Goal: Navigation & Orientation: Find specific page/section

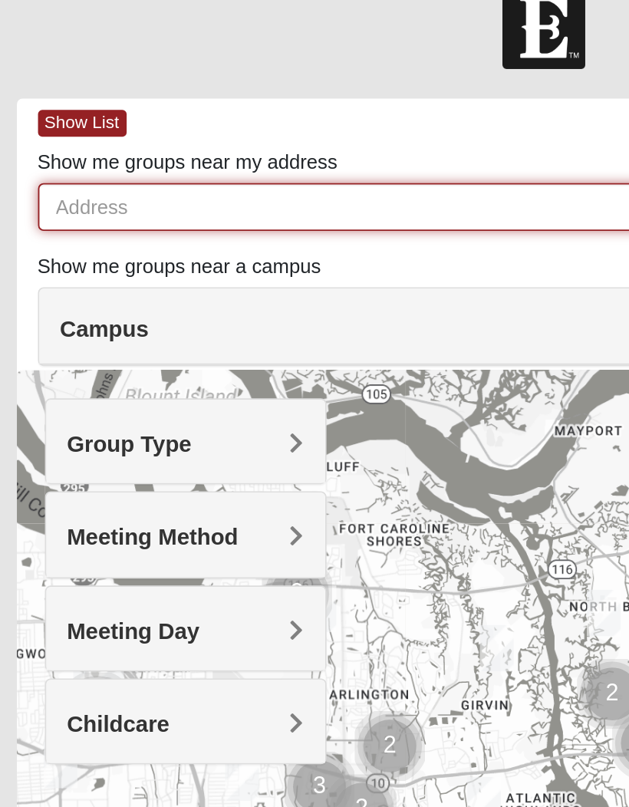
click at [58, 127] on input "Show me groups near my address" at bounding box center [320, 140] width 563 height 26
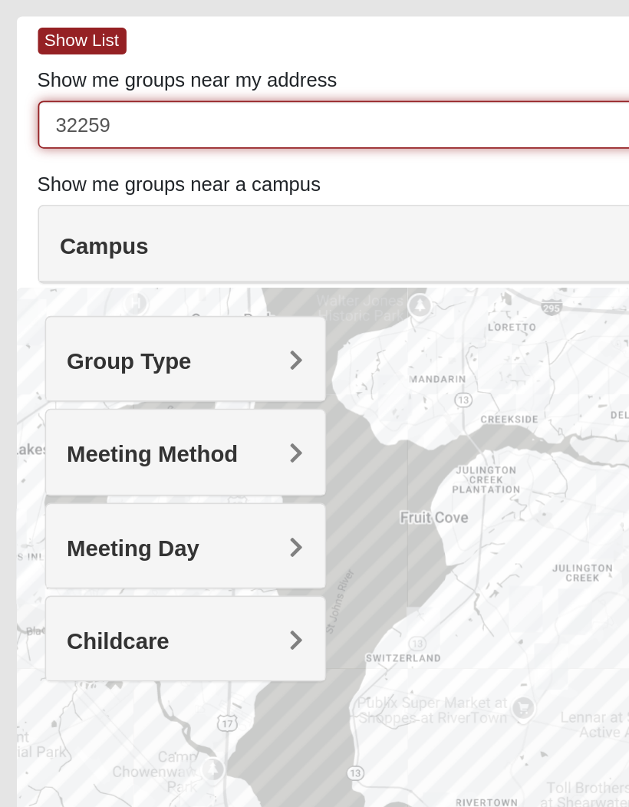
type input "32259"
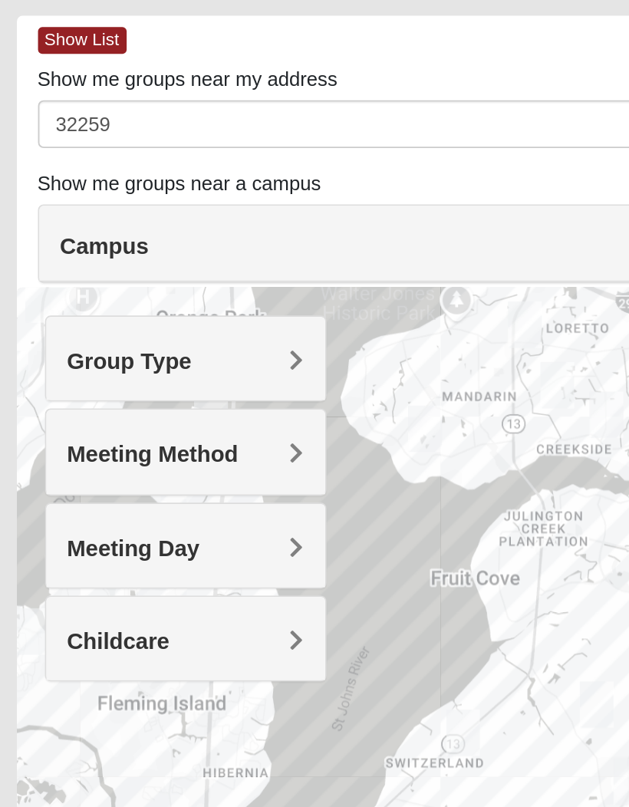
click at [124, 262] on span "Group Type" at bounding box center [89, 268] width 68 height 13
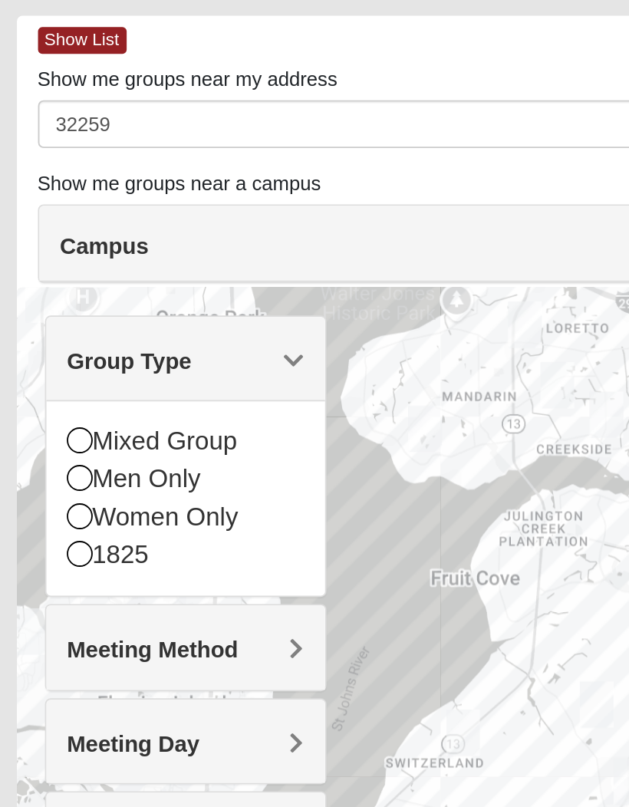
click at [44, 290] on div "Mixed Group Men Only Women Only 1825" at bounding box center [120, 343] width 152 height 107
click at [55, 305] on icon at bounding box center [62, 312] width 14 height 14
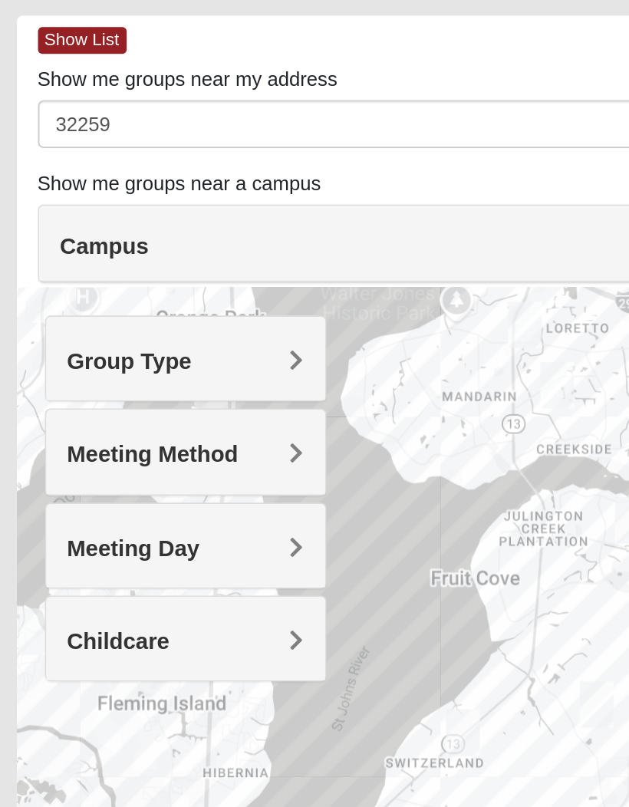
click at [87, 313] on span "Meeting Method" at bounding box center [102, 319] width 94 height 13
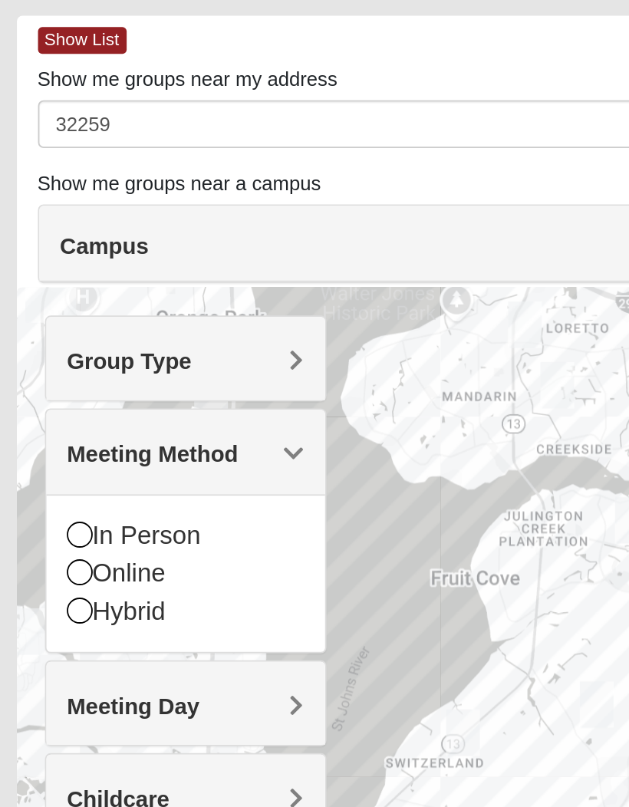
click at [55, 356] on icon at bounding box center [62, 363] width 14 height 14
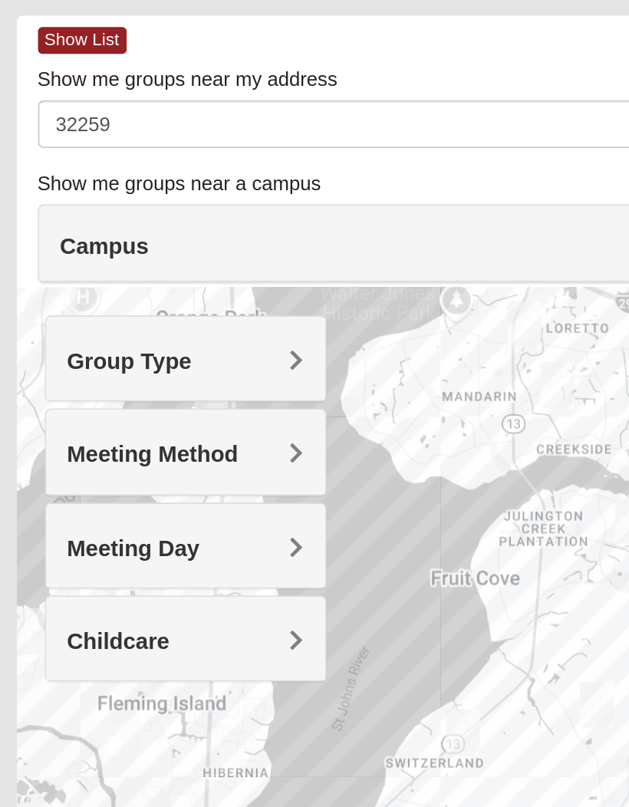
click at [74, 364] on span "Meeting Day" at bounding box center [91, 370] width 72 height 13
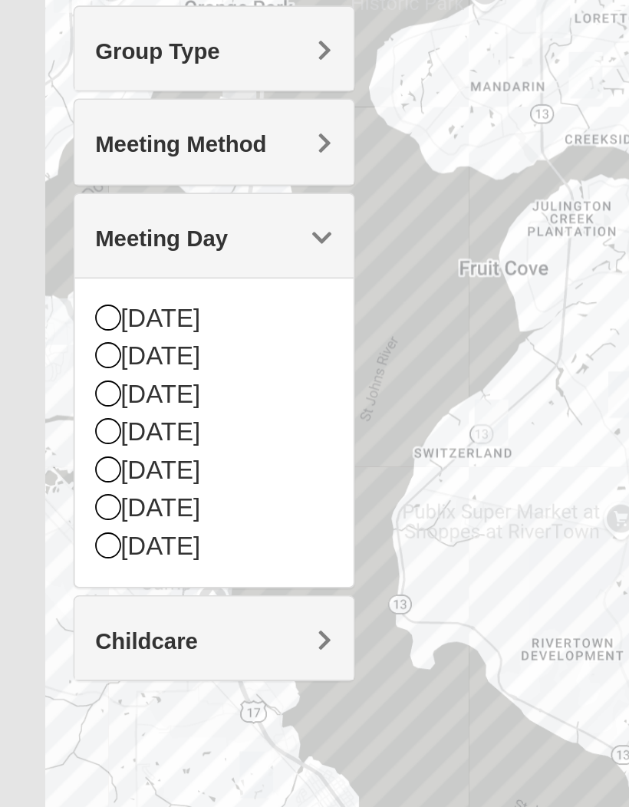
click at [87, 426] on div at bounding box center [315, 536] width 575 height 614
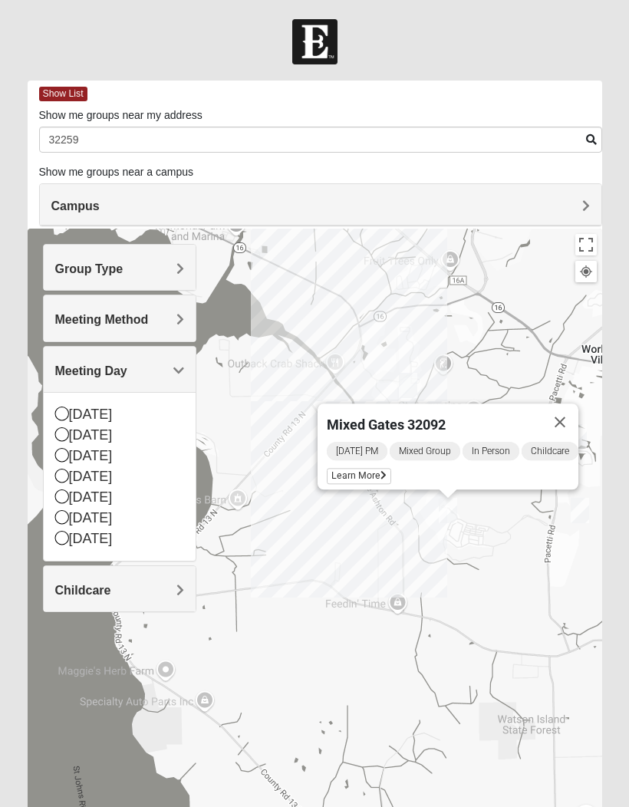
click at [355, 474] on span "Learn More" at bounding box center [359, 476] width 64 height 16
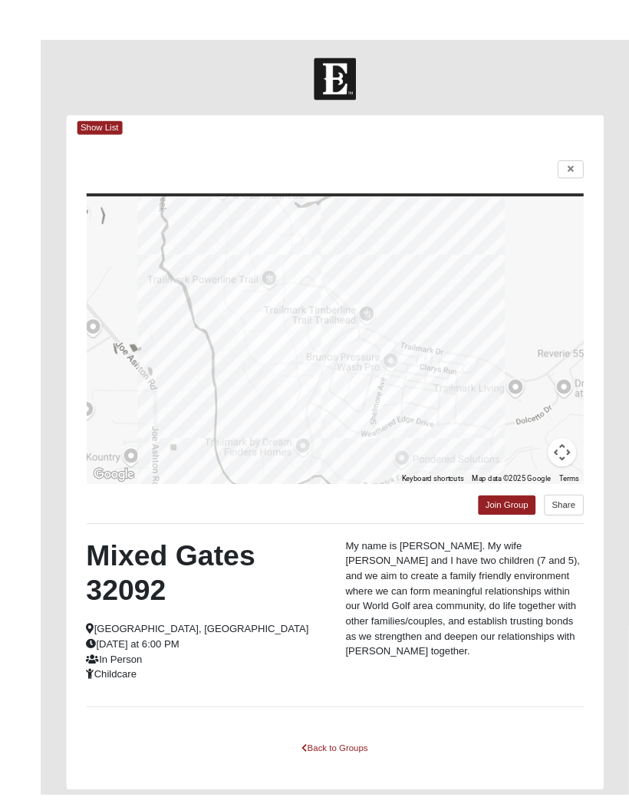
scroll to position [49, 0]
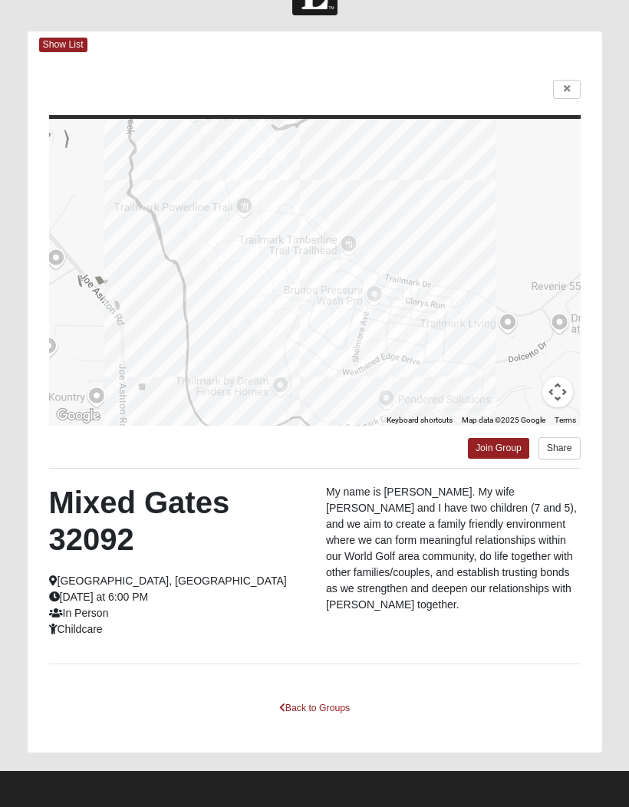
click at [553, 113] on div "To navigate the map with touch gestures double-tap and hold your finger on the …" at bounding box center [315, 405] width 575 height 694
click at [544, 94] on div at bounding box center [315, 90] width 532 height 20
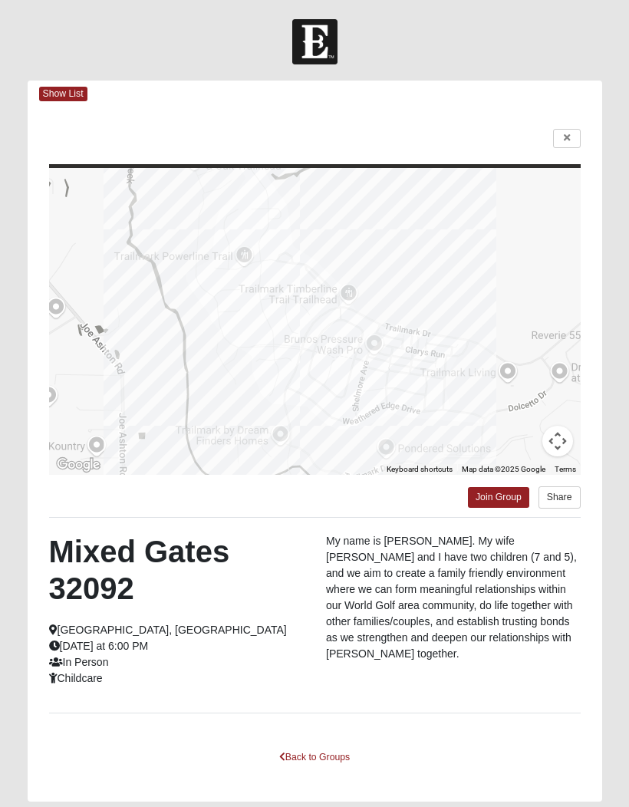
click at [8, 274] on form "Log In Find A Group Error Show List Loading Groups" at bounding box center [314, 439] width 629 height 840
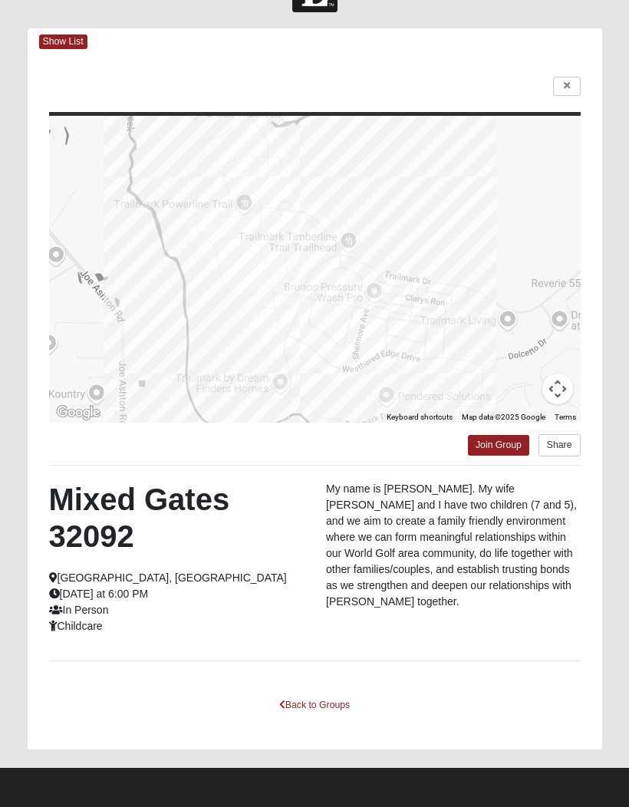
click at [618, 218] on form "Log In Find A Group Error Show List Loading Groups" at bounding box center [314, 387] width 629 height 840
click at [351, 788] on footer at bounding box center [314, 787] width 629 height 39
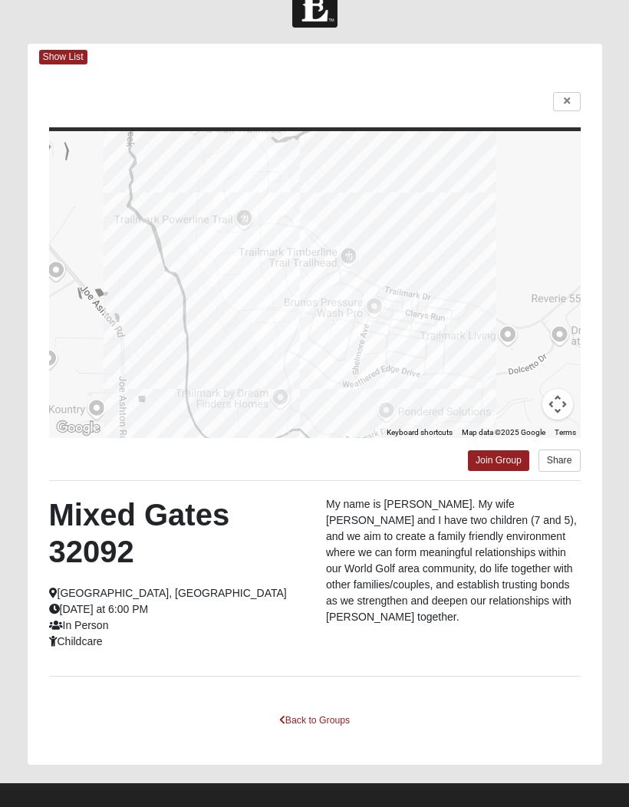
scroll to position [6, 0]
